Goal: Information Seeking & Learning: Learn about a topic

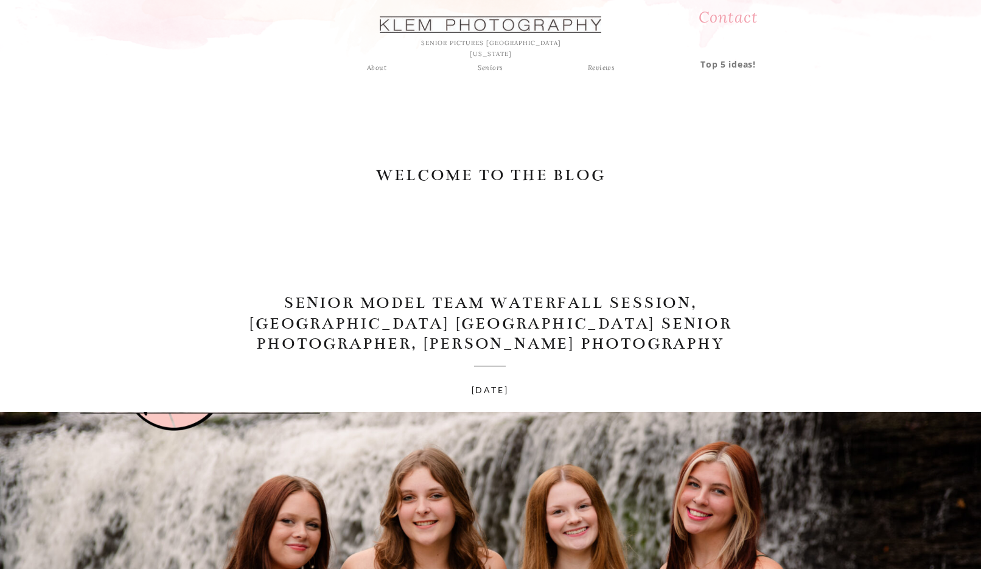
click at [497, 71] on div "Seniors" at bounding box center [491, 67] width 44 height 11
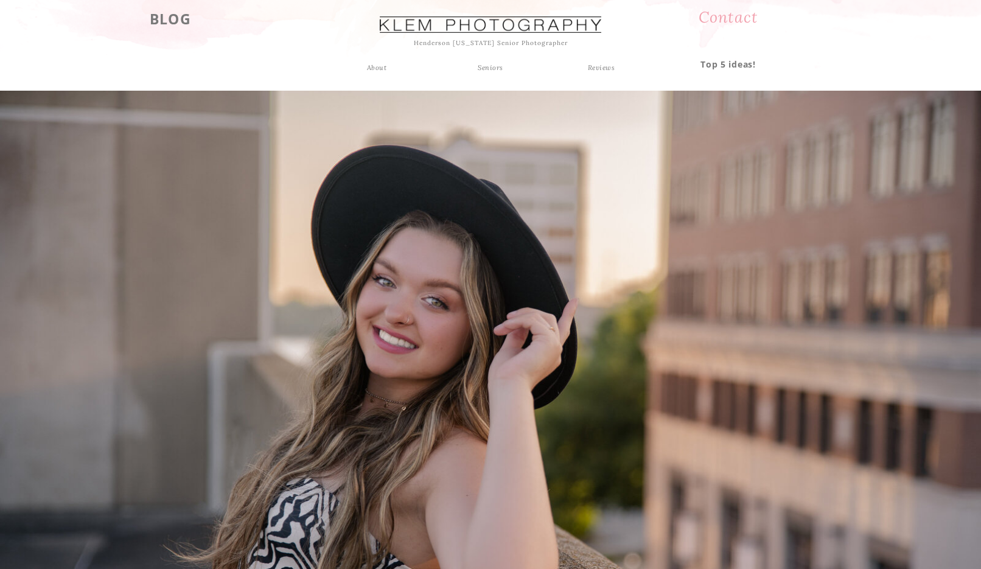
click at [179, 21] on h3 "BLOG" at bounding box center [170, 18] width 75 height 22
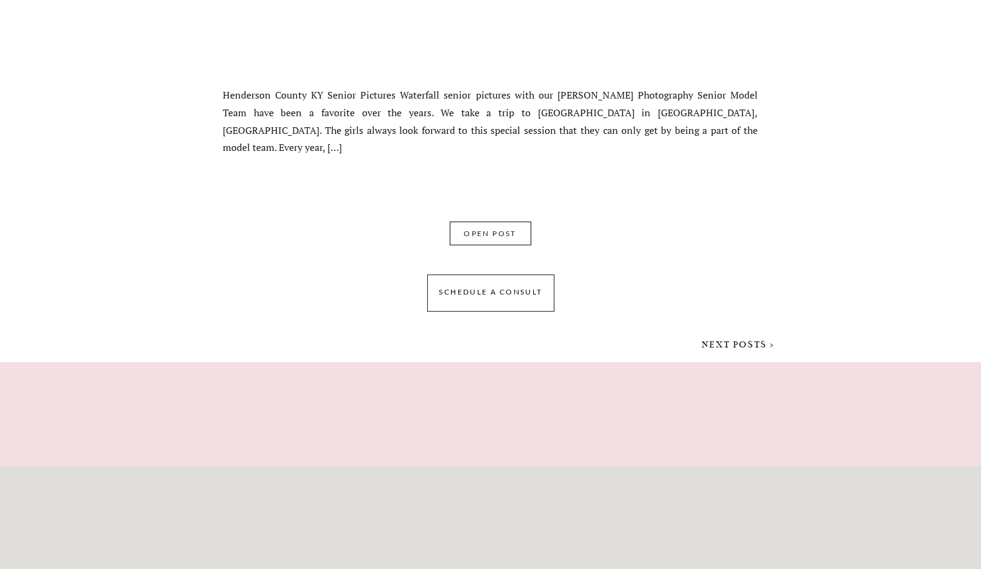
scroll to position [8440, 0]
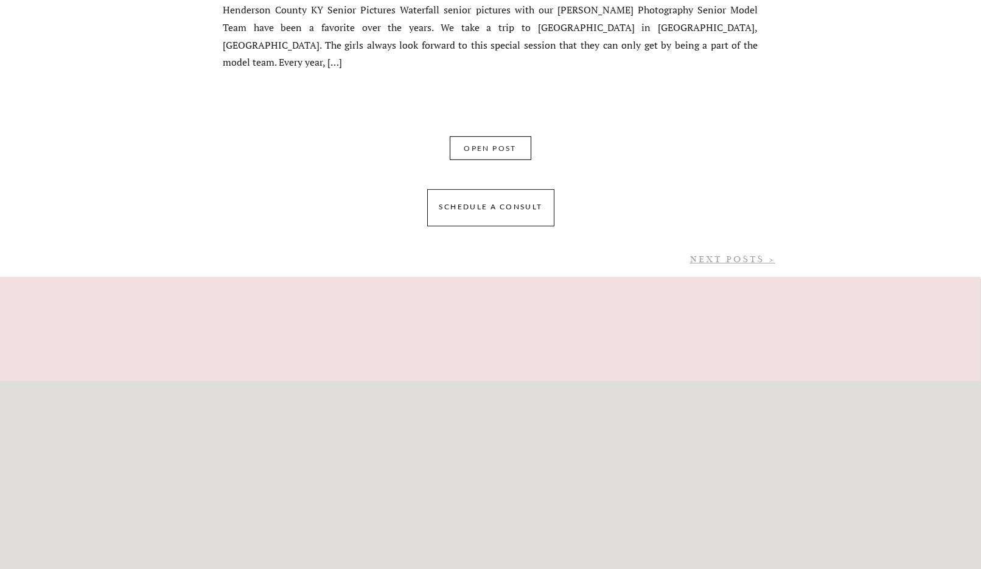
click at [733, 262] on link "NEXT POSTS >" at bounding box center [732, 259] width 85 height 11
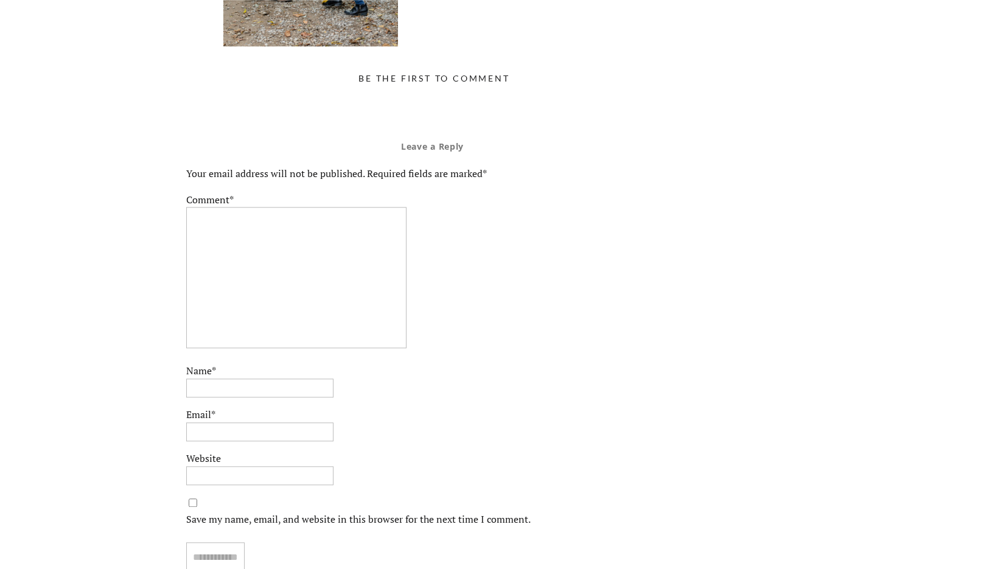
scroll to position [3057, 0]
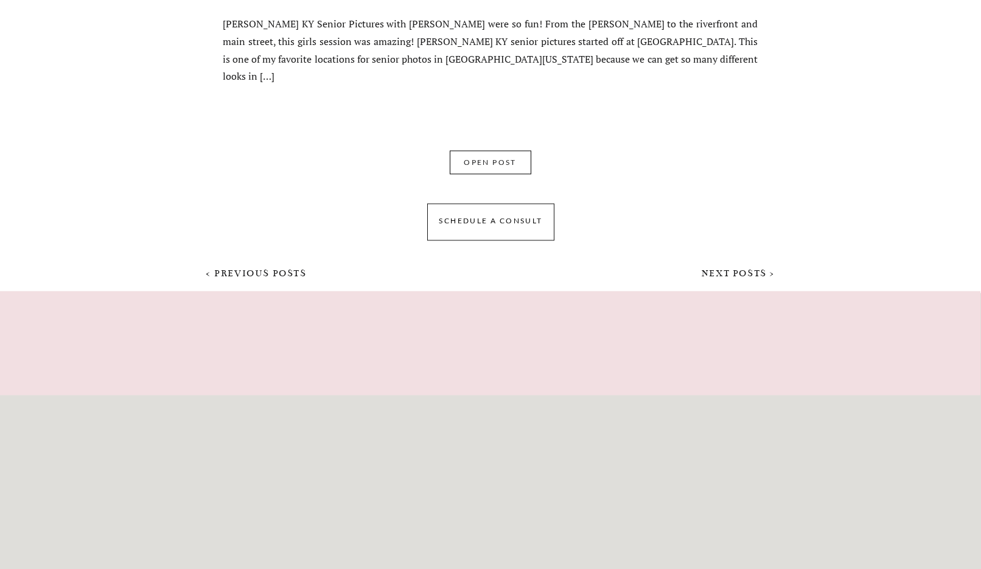
scroll to position [8398, 0]
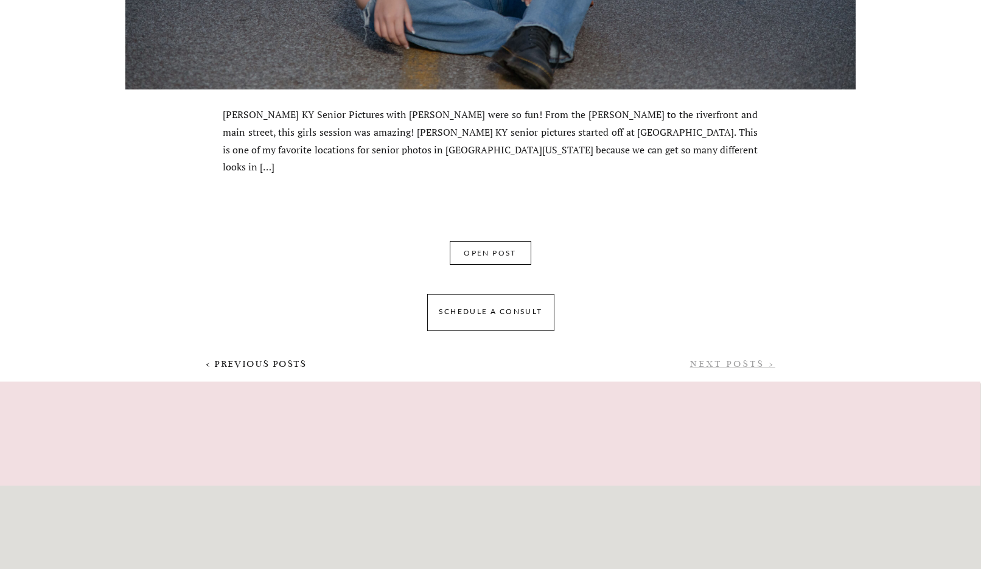
click at [749, 367] on link "NEXT POSTS >" at bounding box center [732, 363] width 85 height 11
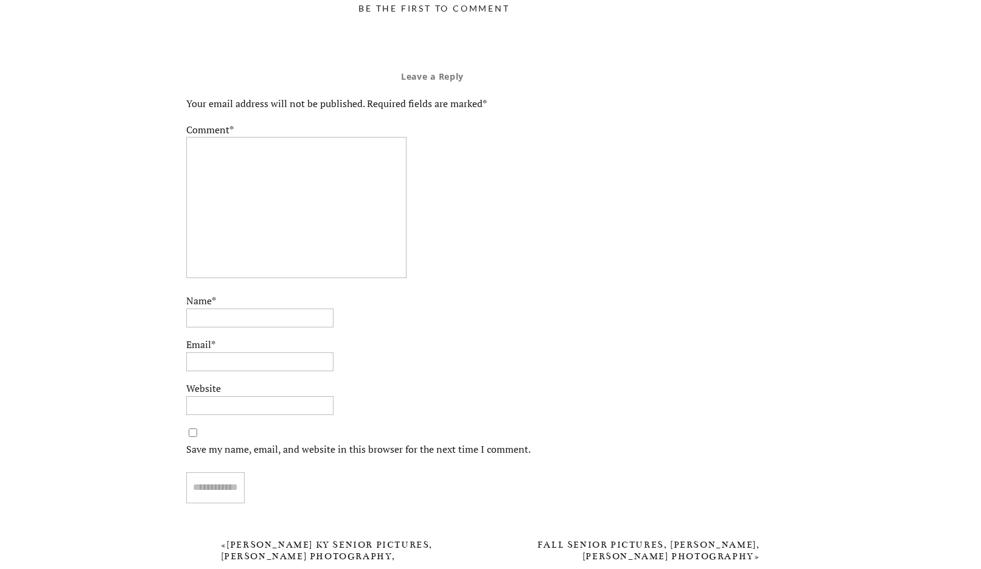
scroll to position [4094, 0]
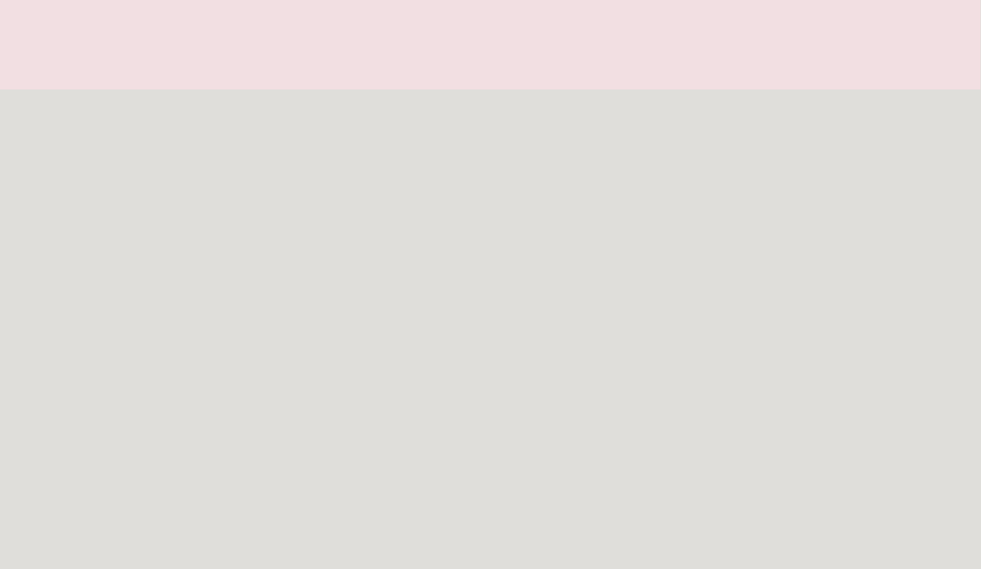
scroll to position [8505, 0]
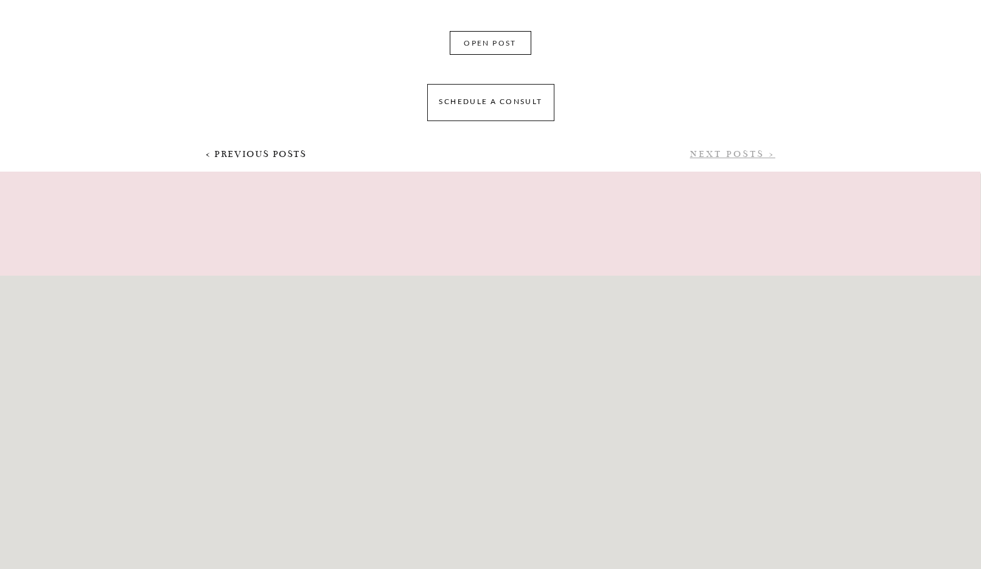
click at [729, 157] on link "NEXT POSTS >" at bounding box center [732, 154] width 85 height 11
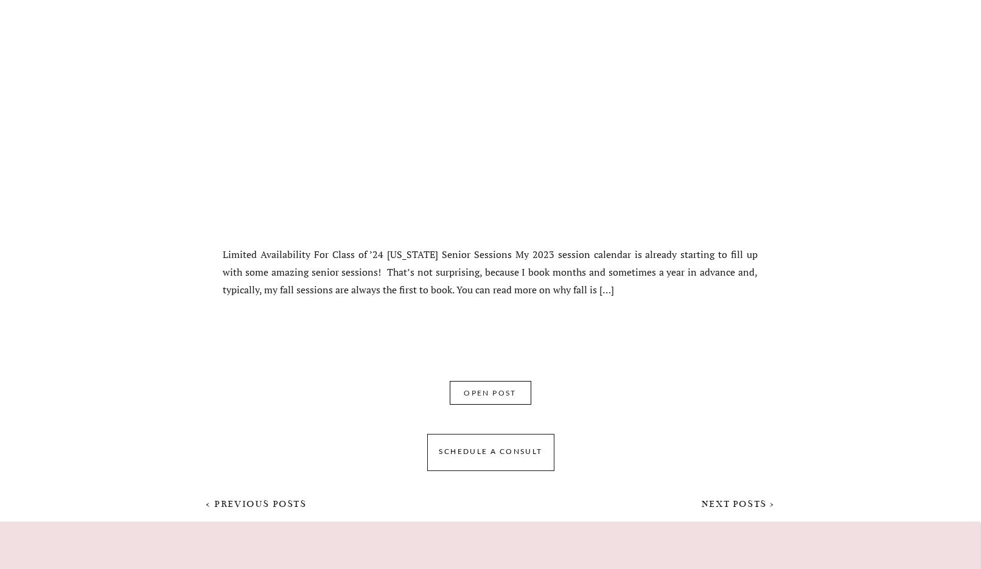
scroll to position [8505, 0]
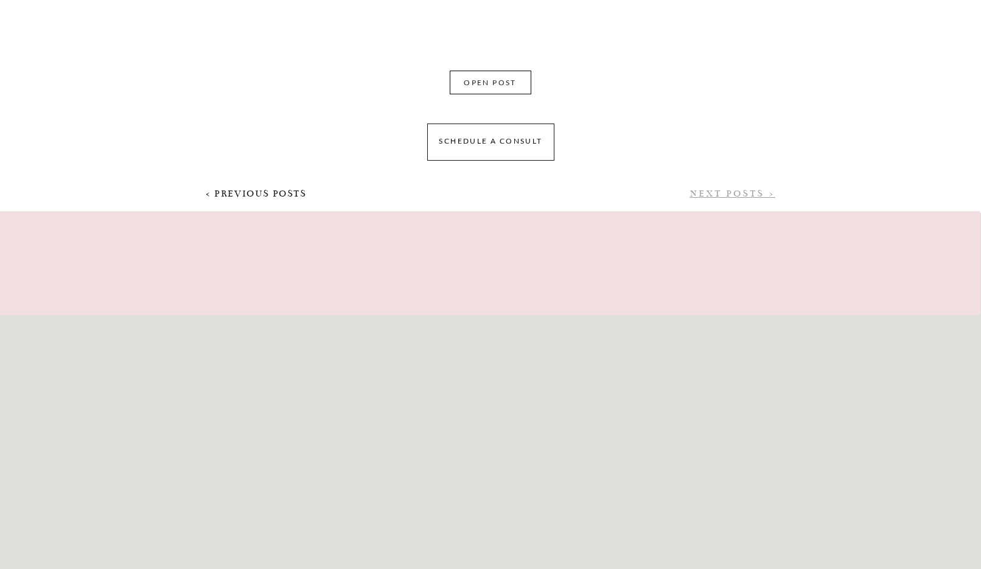
click at [729, 193] on link "NEXT POSTS >" at bounding box center [732, 193] width 85 height 11
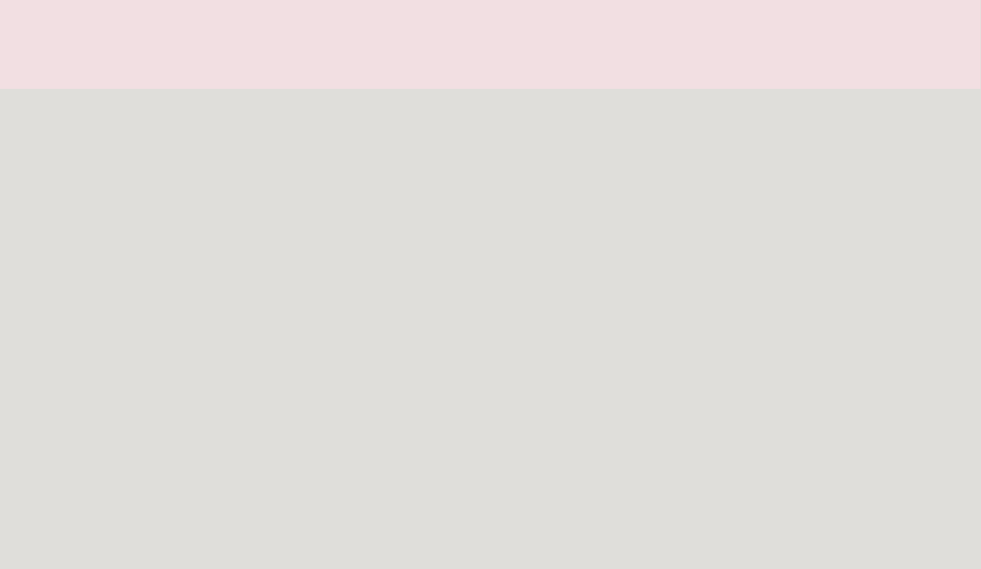
scroll to position [8381, 0]
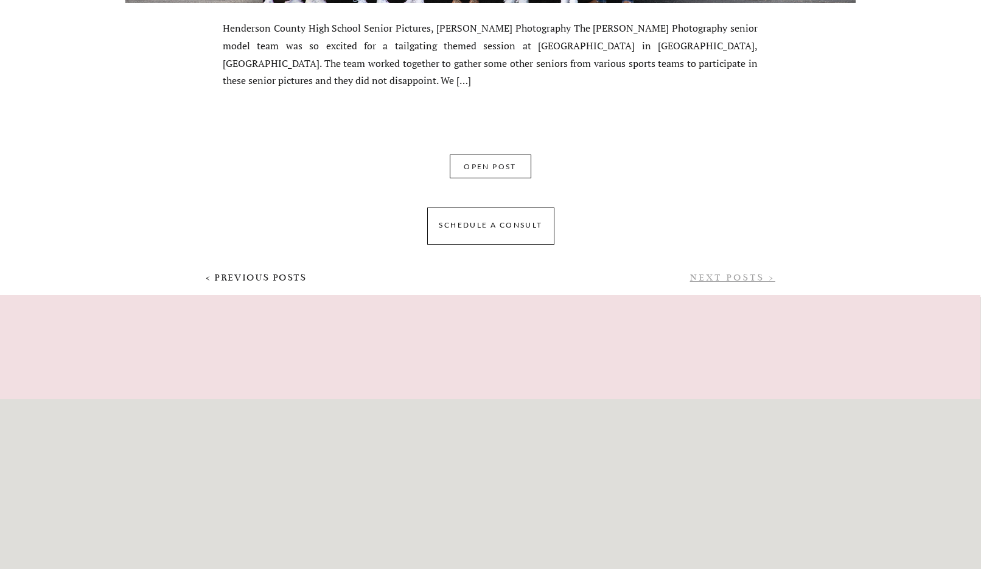
click at [724, 280] on link "NEXT POSTS >" at bounding box center [732, 277] width 85 height 11
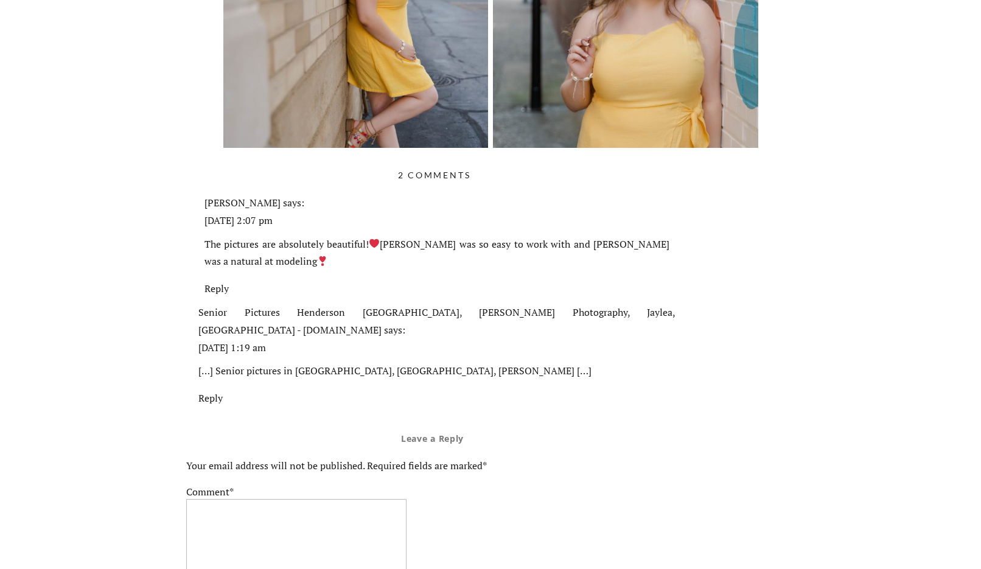
scroll to position [4284, 0]
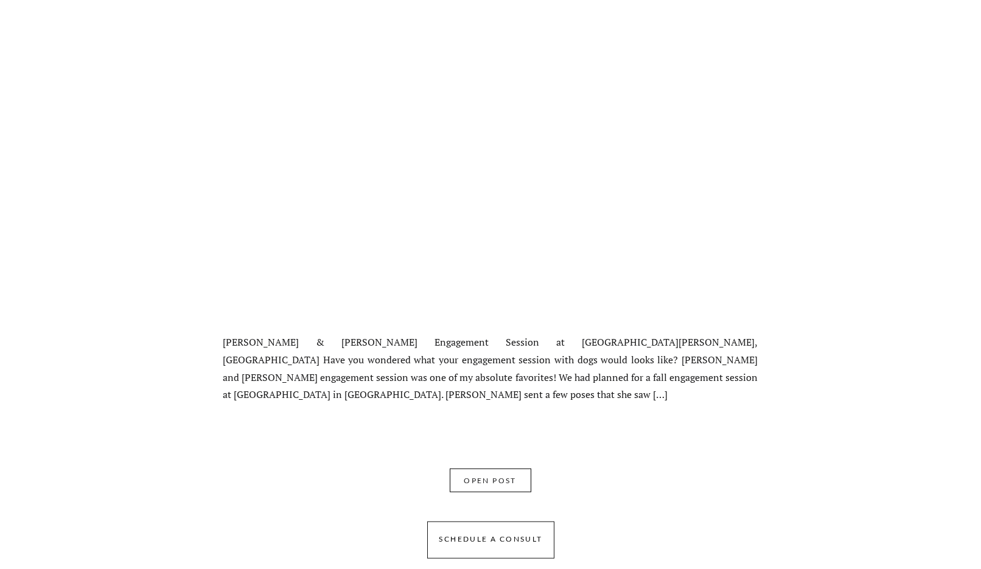
scroll to position [4718, 0]
